Goal: Task Accomplishment & Management: Manage account settings

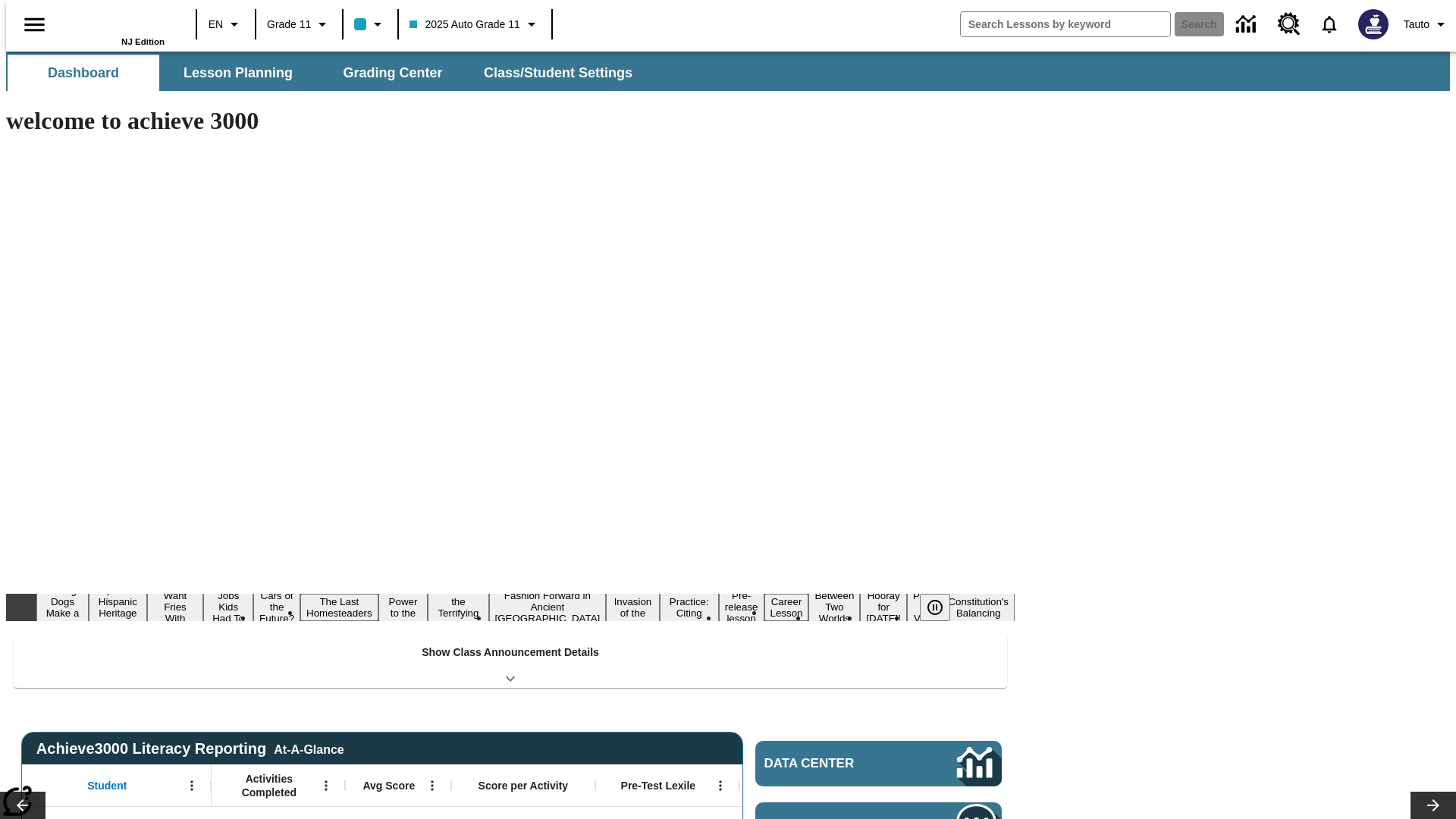
type input "-1"
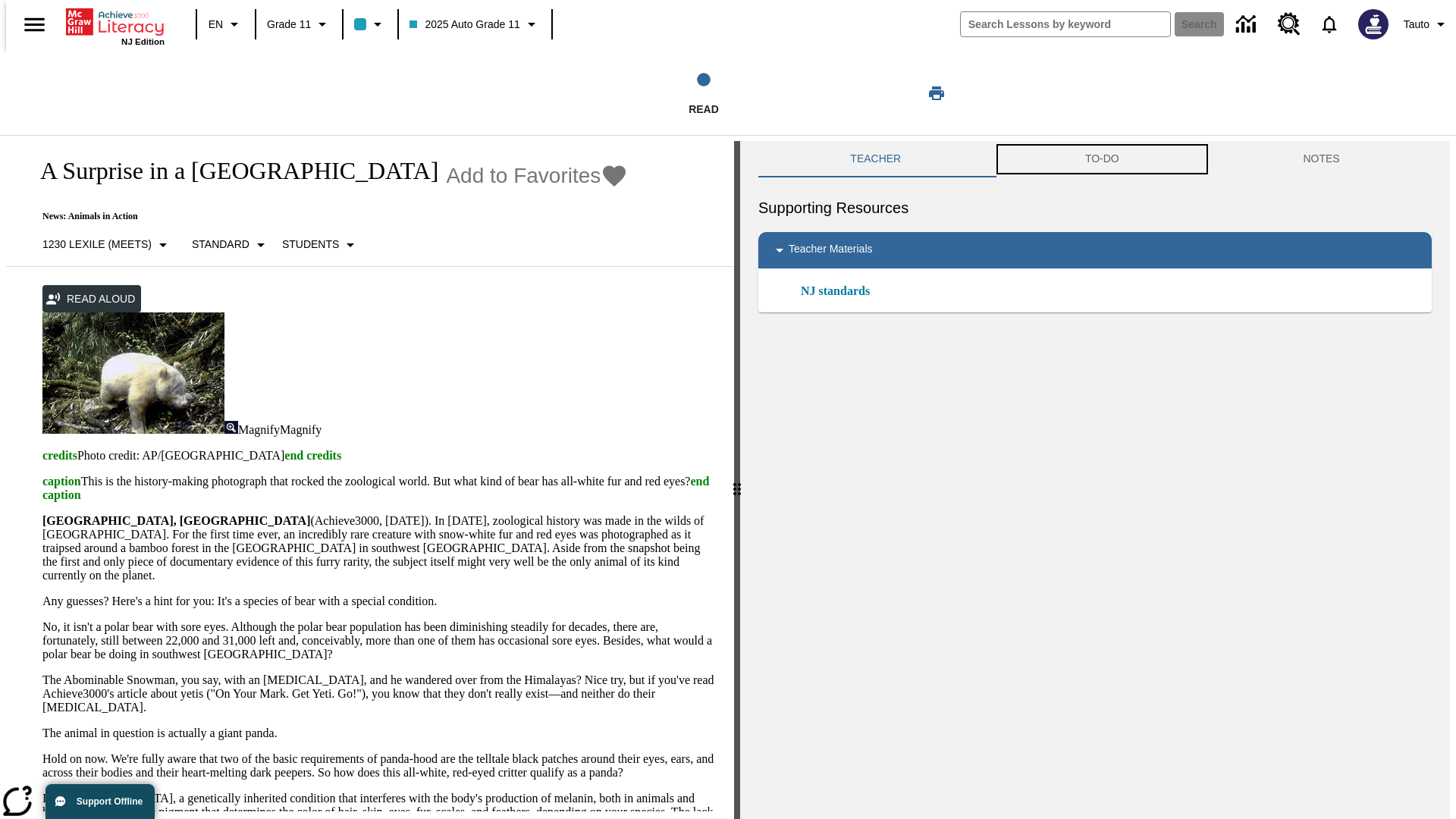
click at [1102, 159] on button "TO-DO" at bounding box center [1103, 159] width 219 height 37
